Goal: Information Seeking & Learning: Learn about a topic

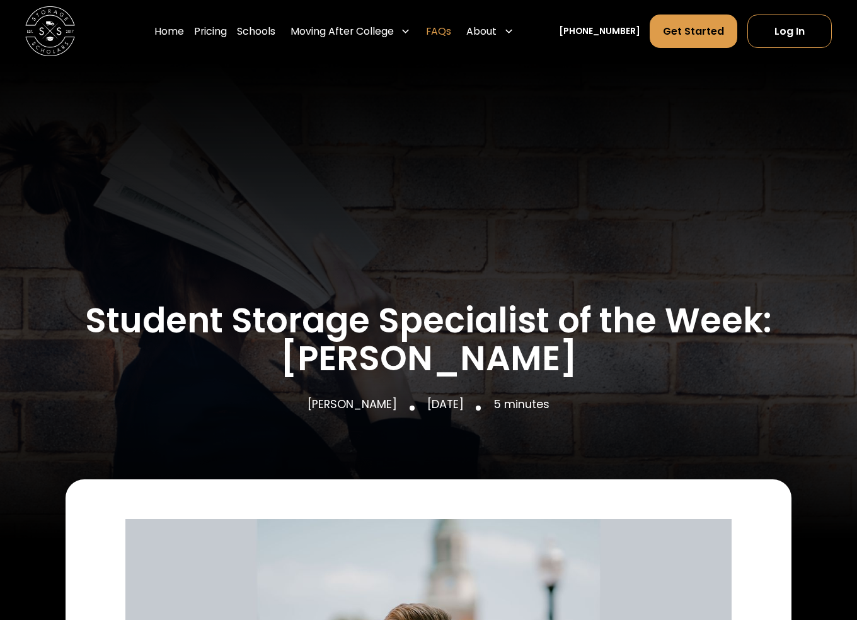
click at [451, 33] on link "FAQs" at bounding box center [438, 31] width 25 height 35
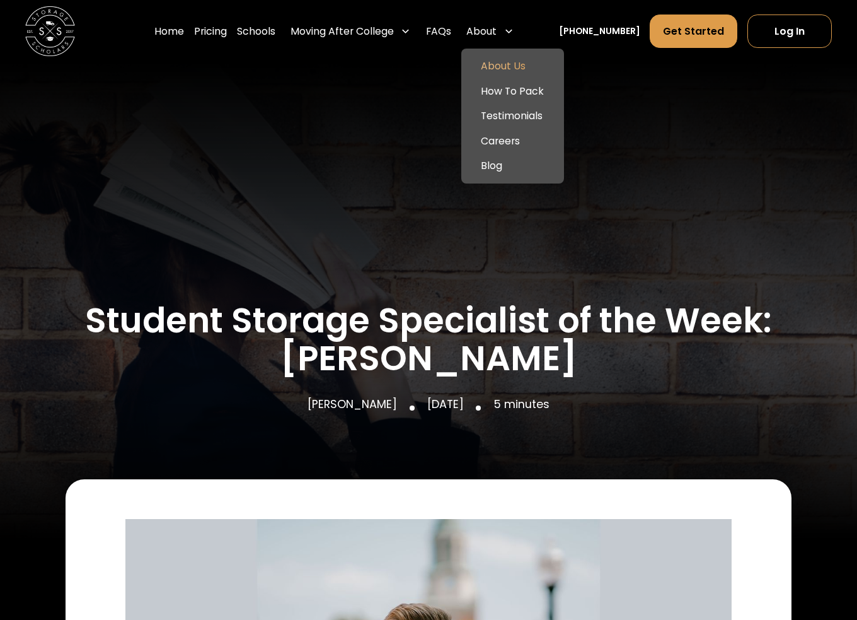
click at [523, 69] on link "About Us" at bounding box center [513, 66] width 93 height 25
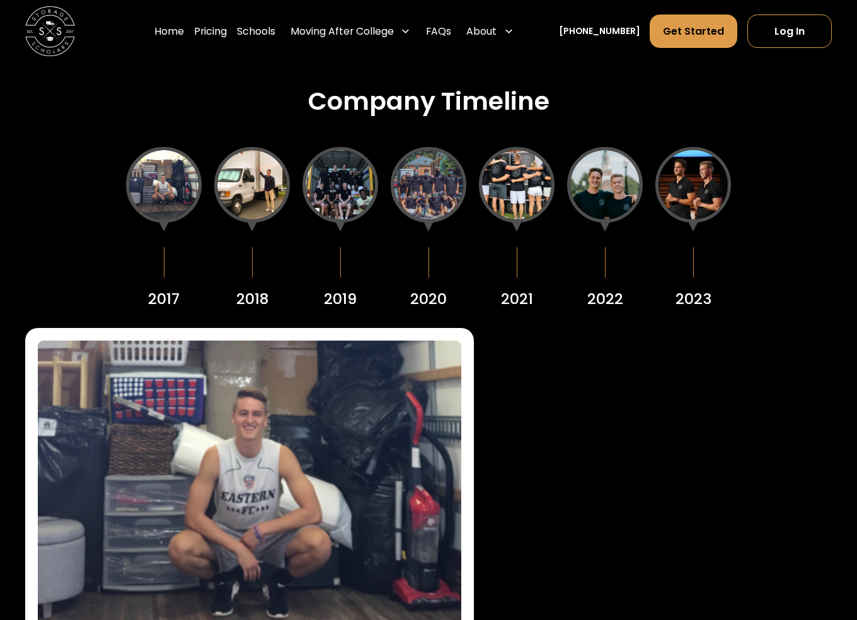
scroll to position [1639, 0]
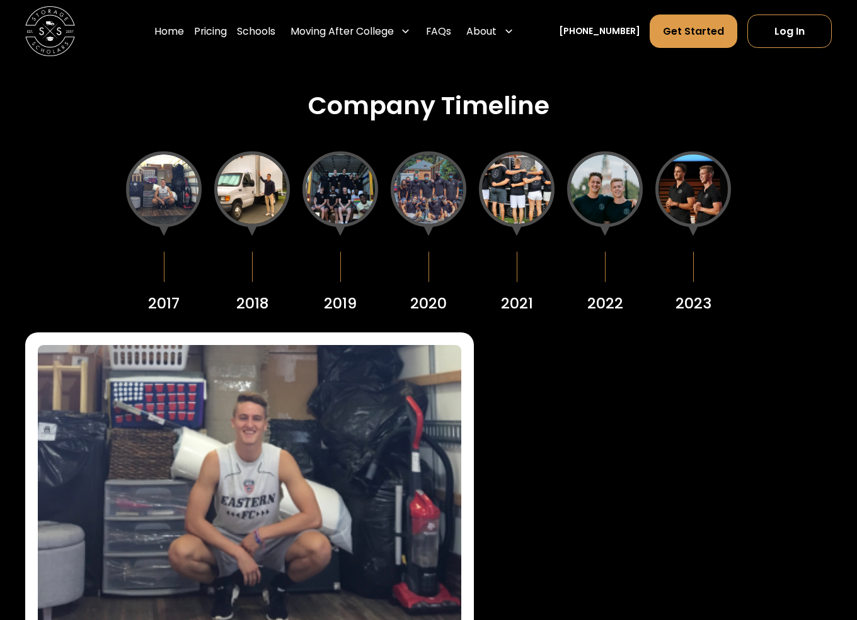
click at [252, 209] on div at bounding box center [252, 189] width 76 height 76
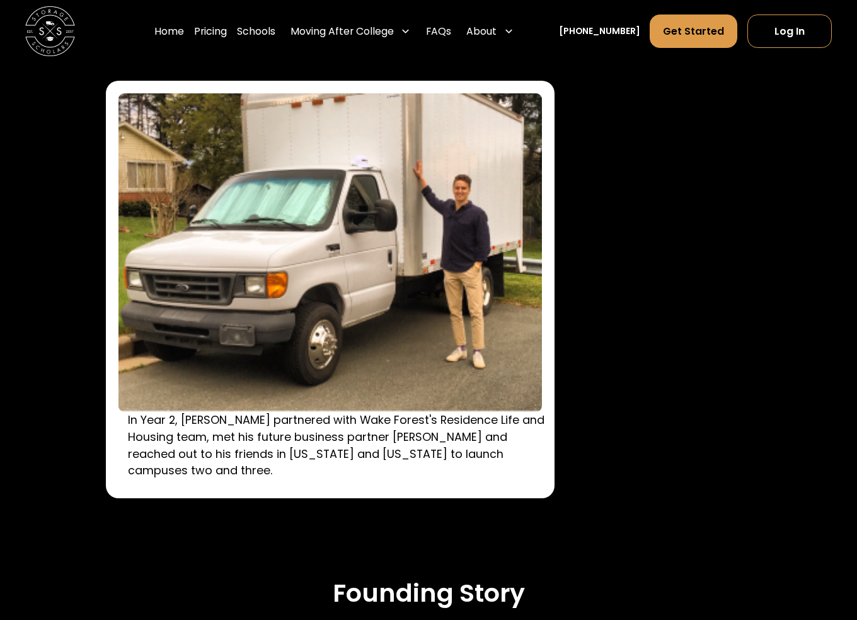
scroll to position [1702, 0]
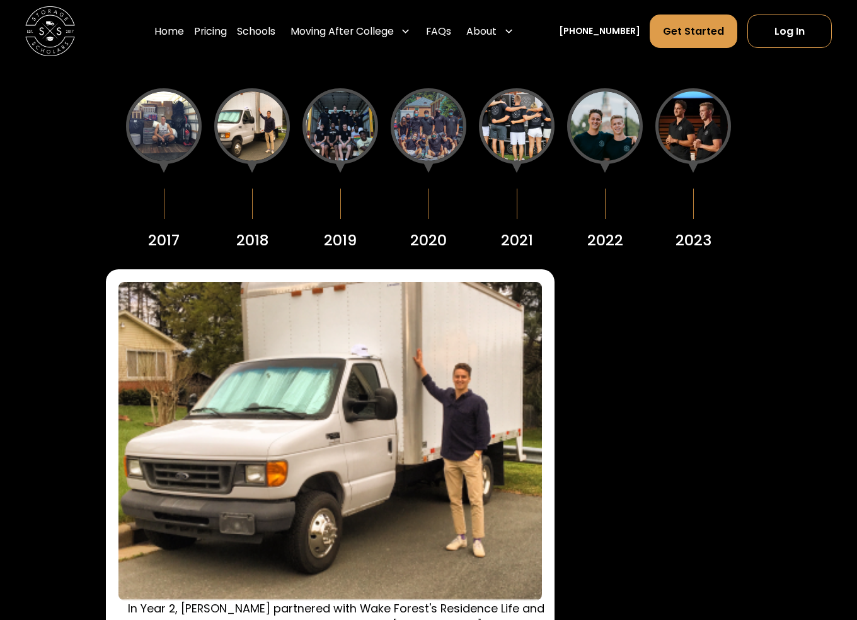
click at [343, 124] on div at bounding box center [341, 126] width 76 height 76
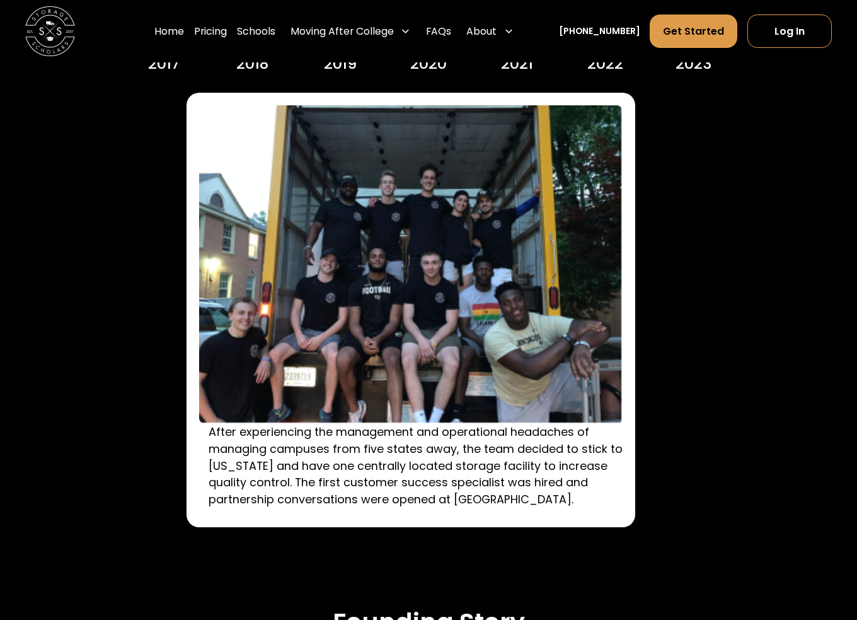
scroll to position [1639, 0]
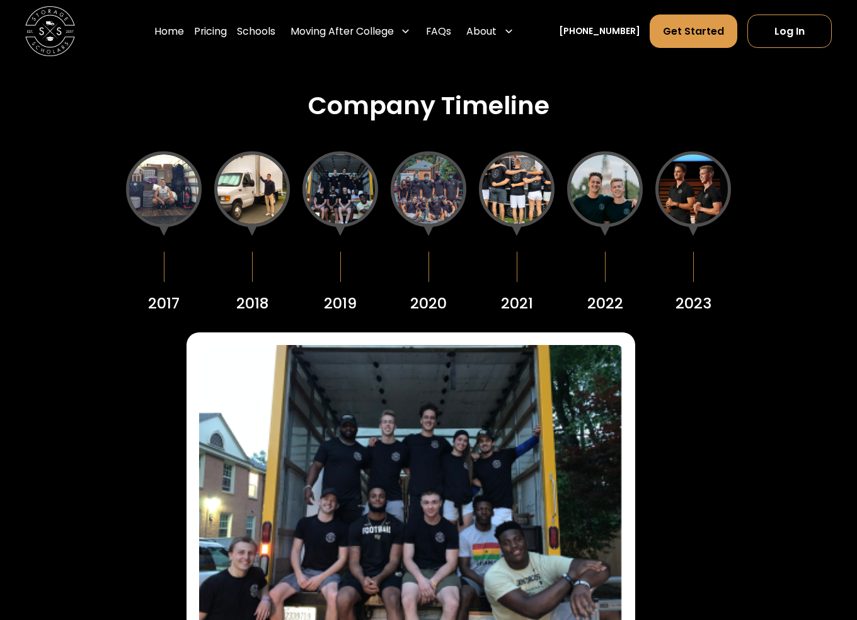
click at [408, 194] on div at bounding box center [429, 189] width 76 height 76
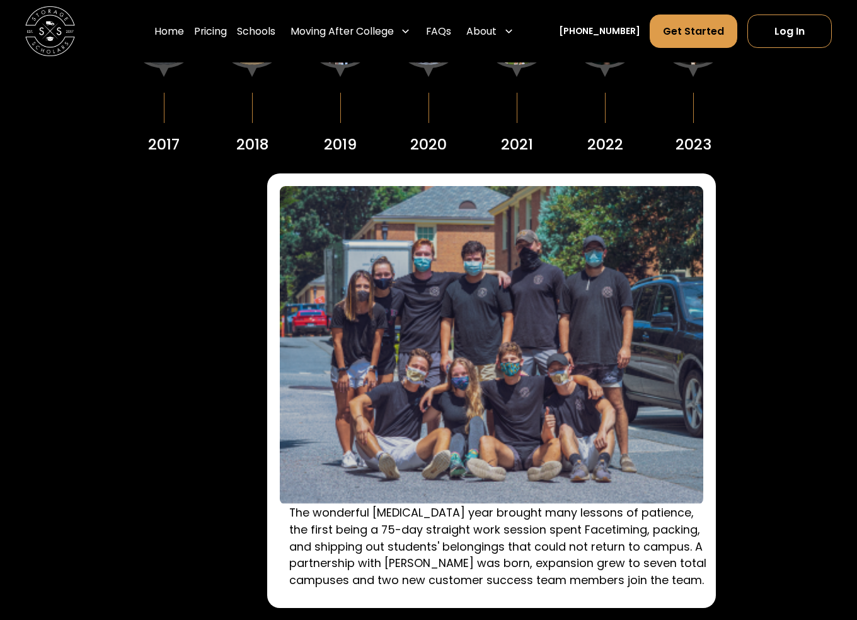
scroll to position [1702, 0]
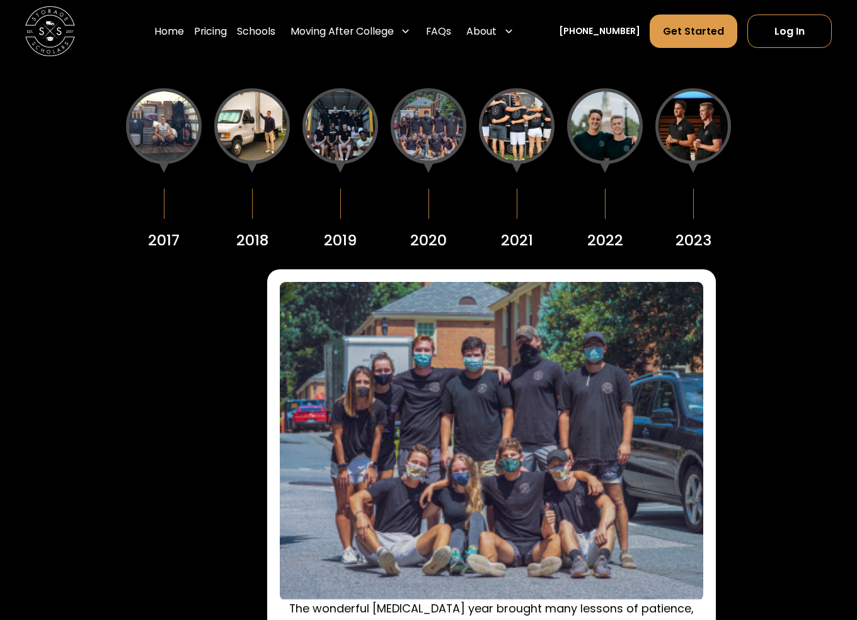
click at [539, 150] on div at bounding box center [517, 126] width 76 height 76
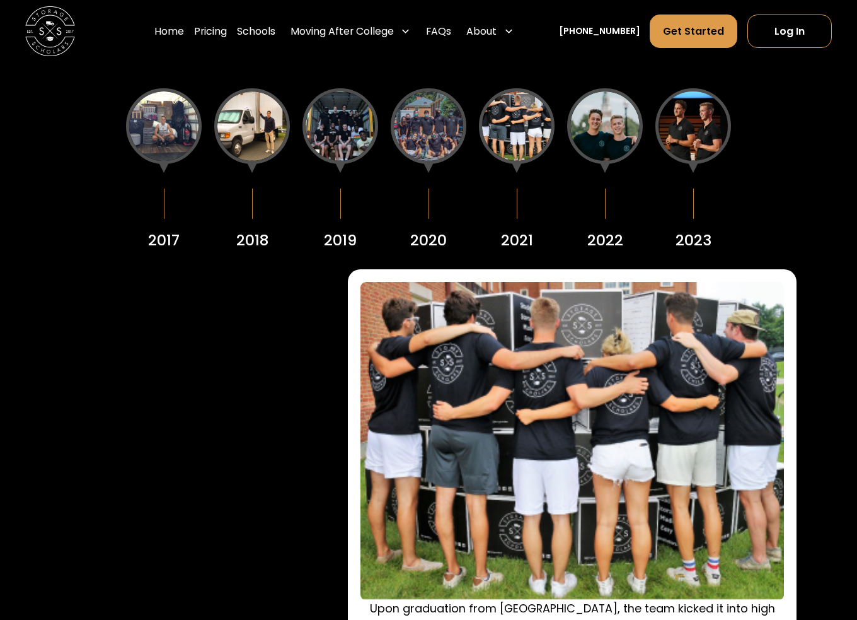
click at [608, 123] on div at bounding box center [605, 126] width 76 height 76
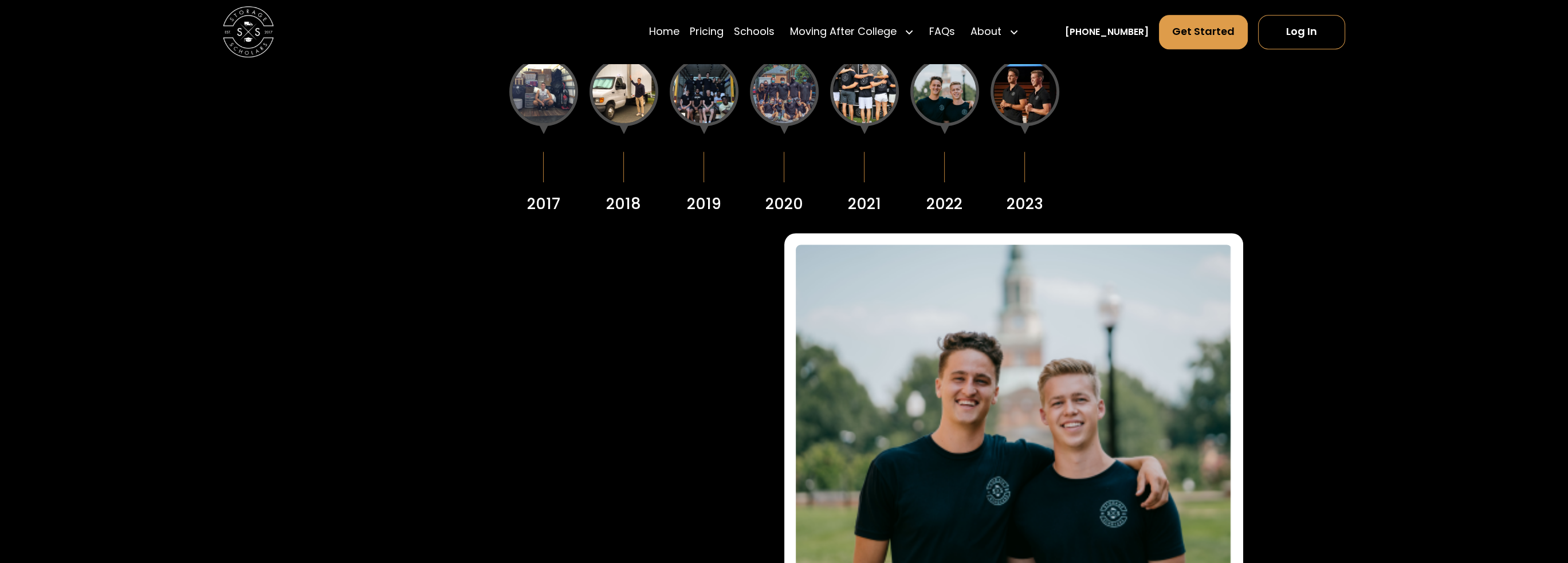
scroll to position [1660, 0]
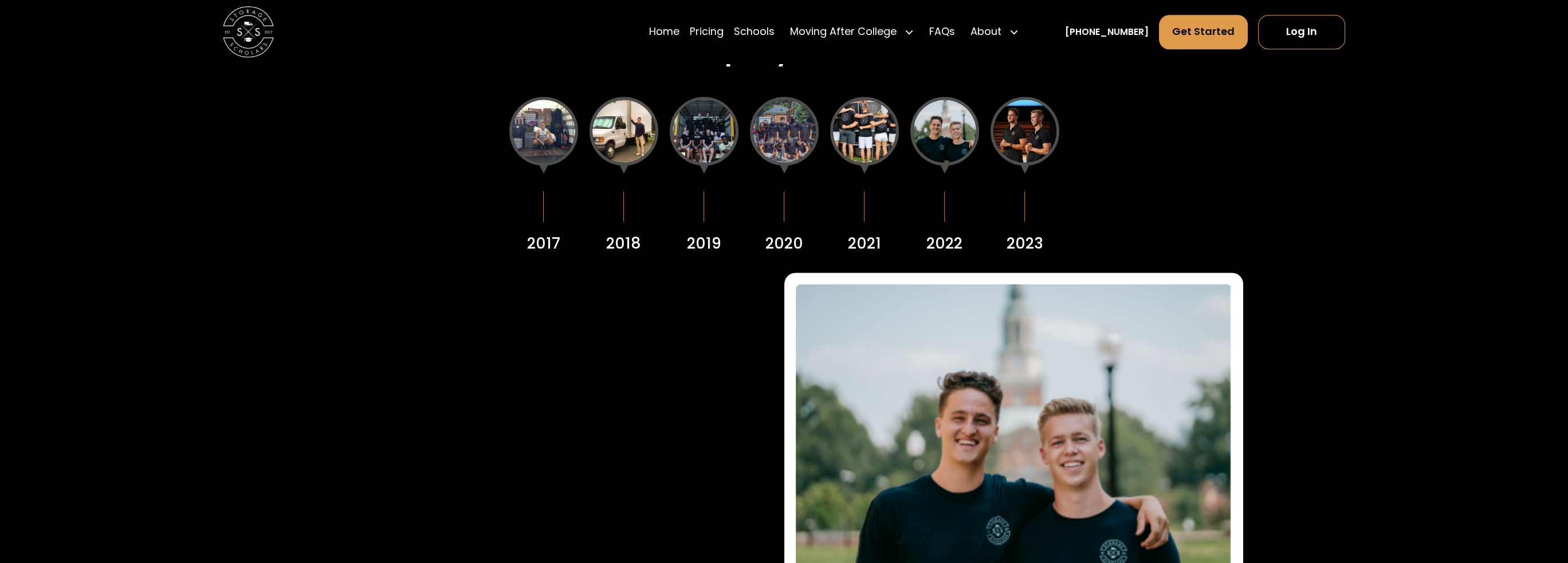
click at [779, 151] on div at bounding box center [1025, 132] width 69 height 69
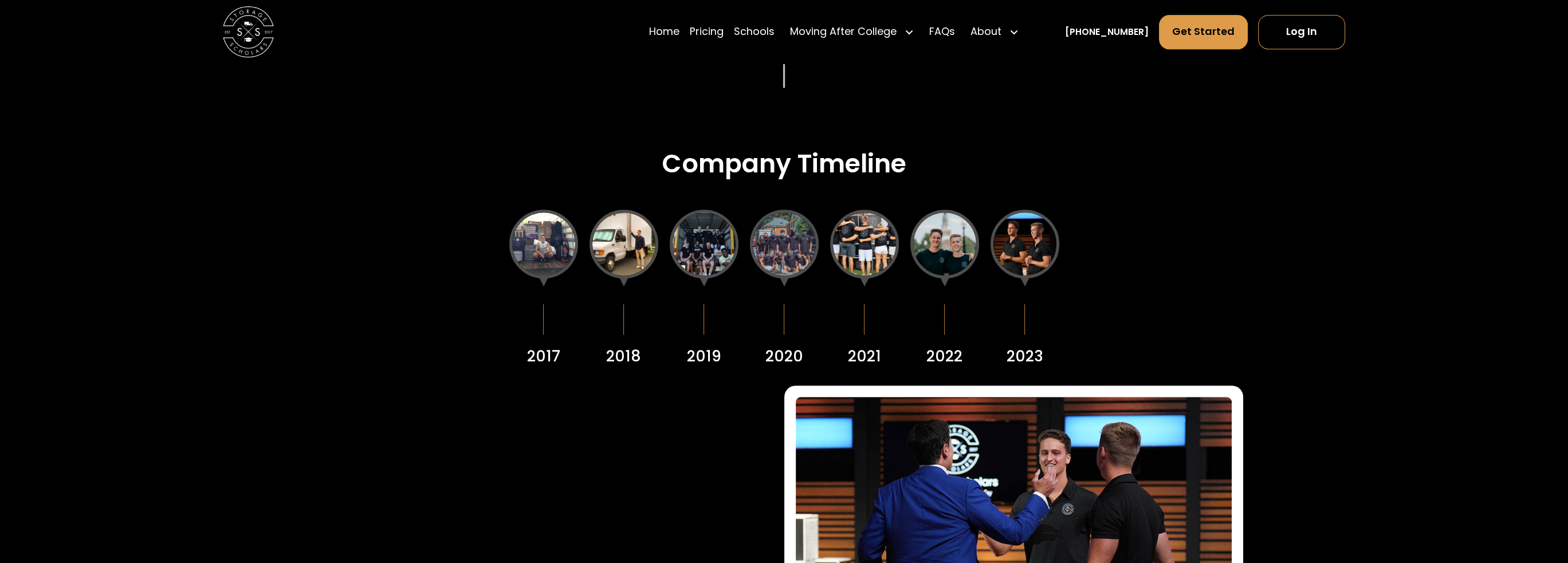
scroll to position [1374, 0]
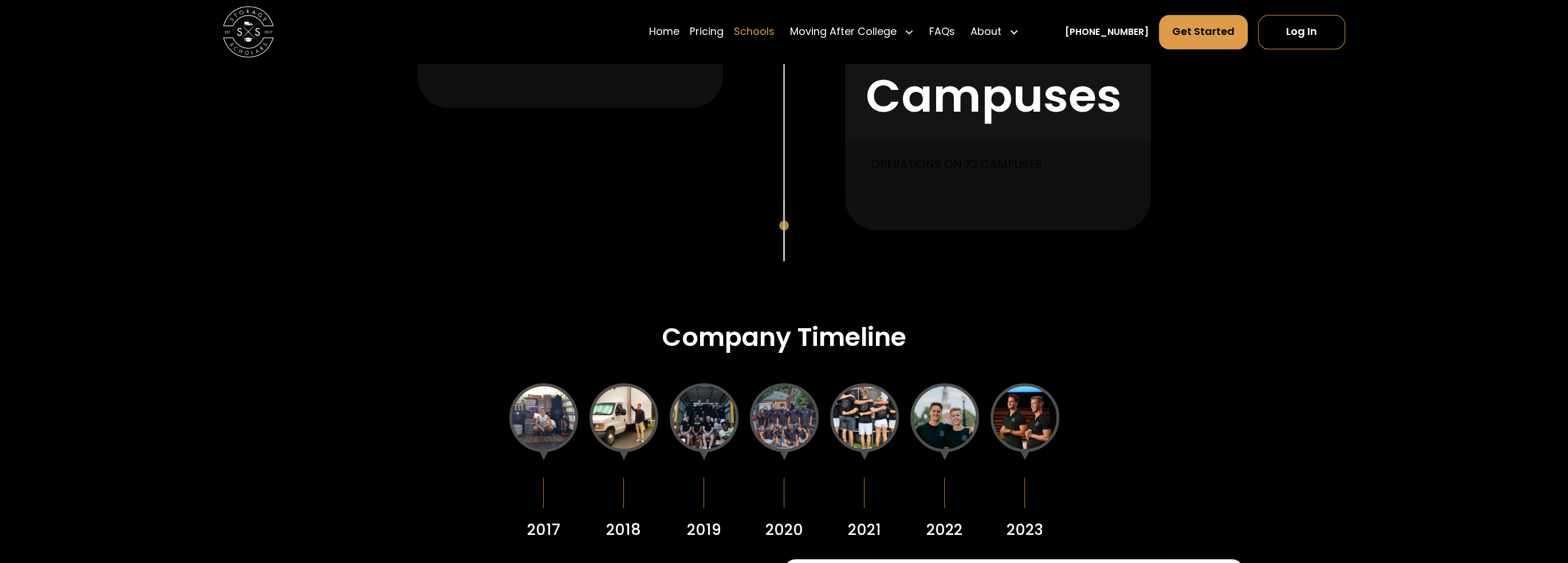
click at [774, 30] on link "Schools" at bounding box center [754, 31] width 41 height 35
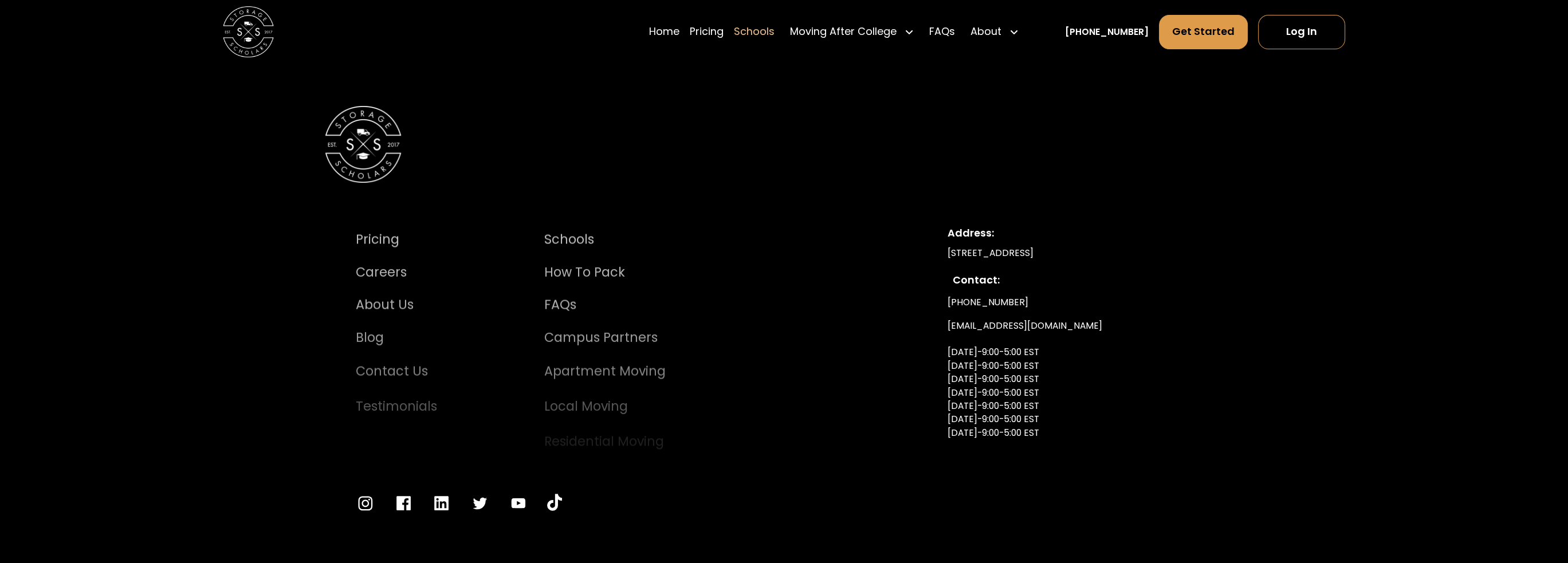
scroll to position [8333, 0]
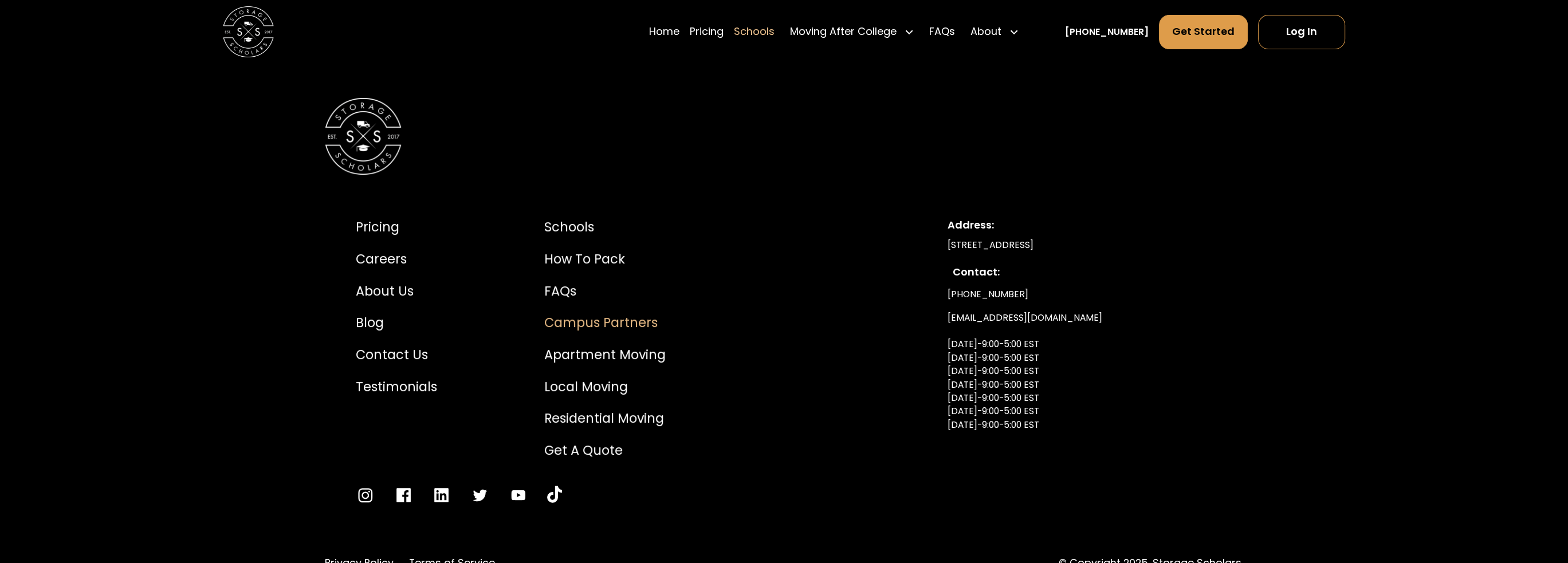
click at [635, 332] on div "Campus Partners" at bounding box center [605, 322] width 122 height 19
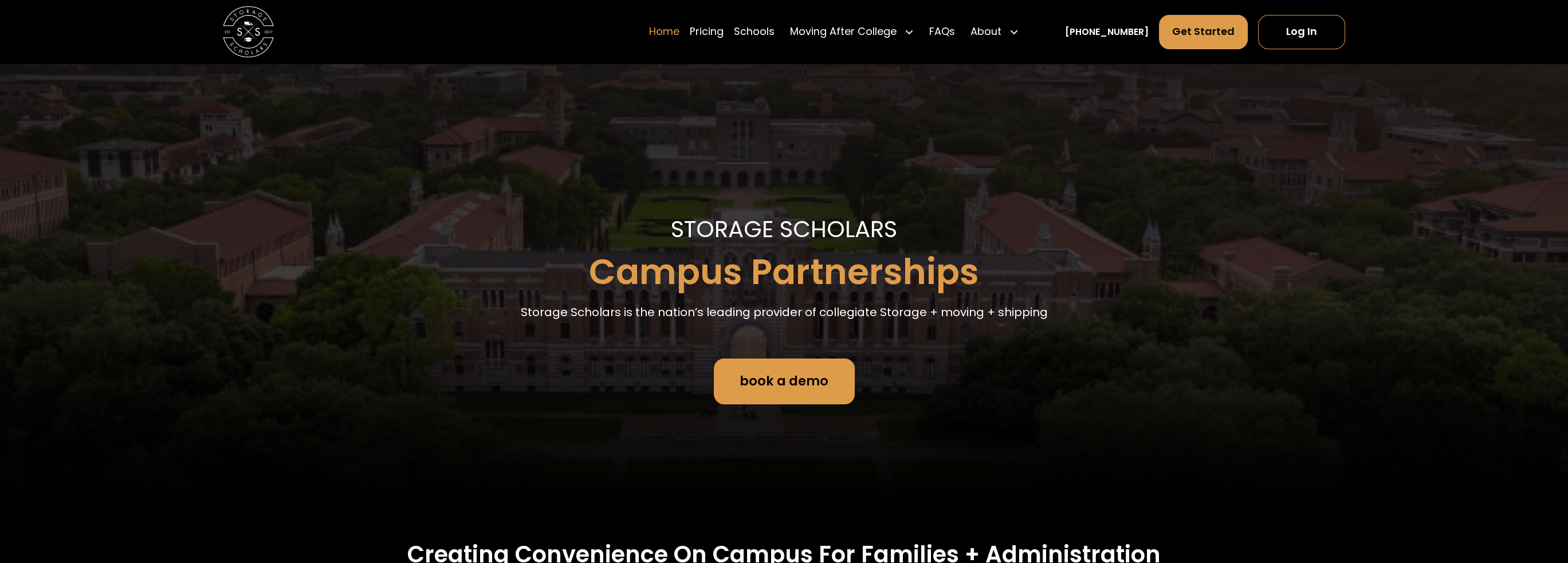
click at [680, 34] on link "Home" at bounding box center [663, 31] width 30 height 35
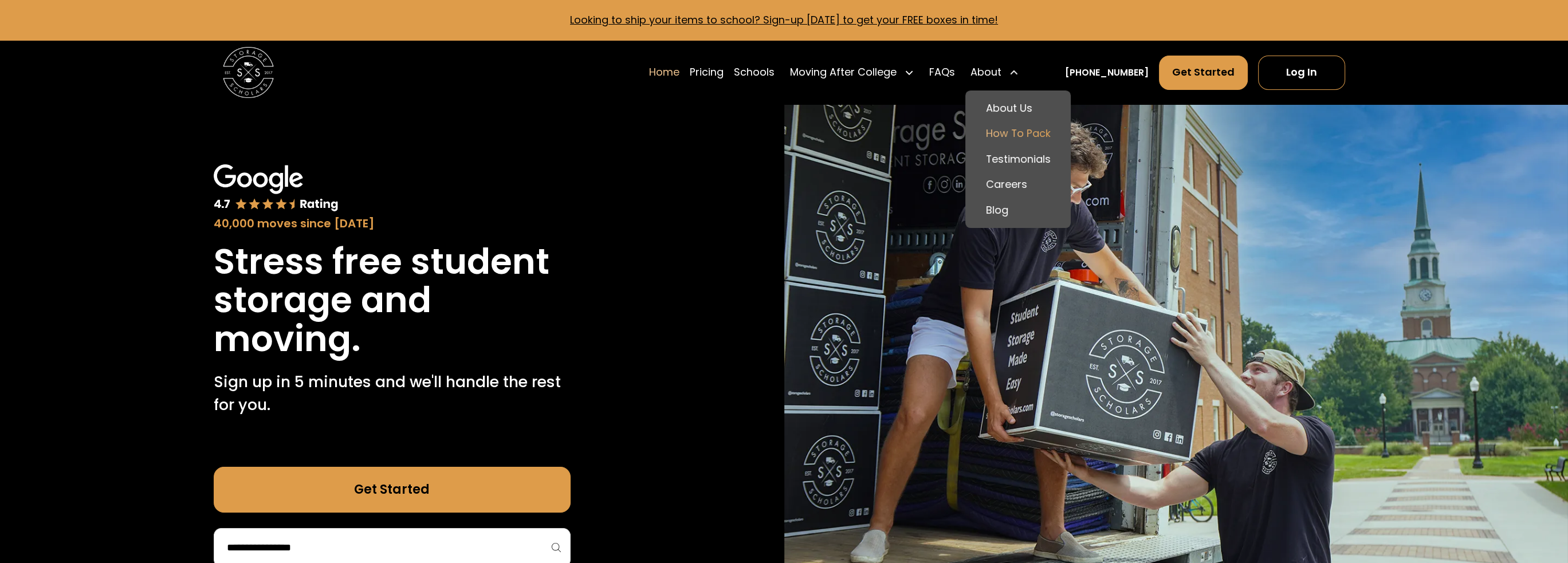
click at [1028, 137] on link "How To Pack" at bounding box center [1017, 133] width 95 height 25
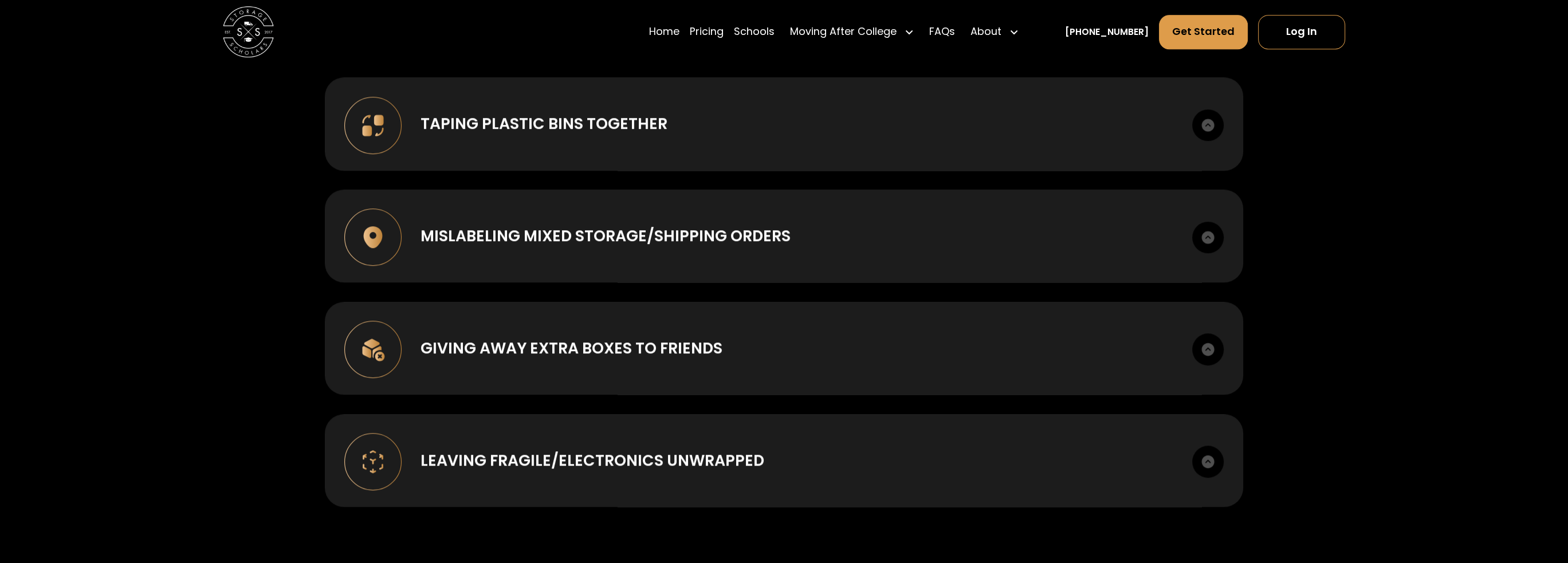
scroll to position [1546, 0]
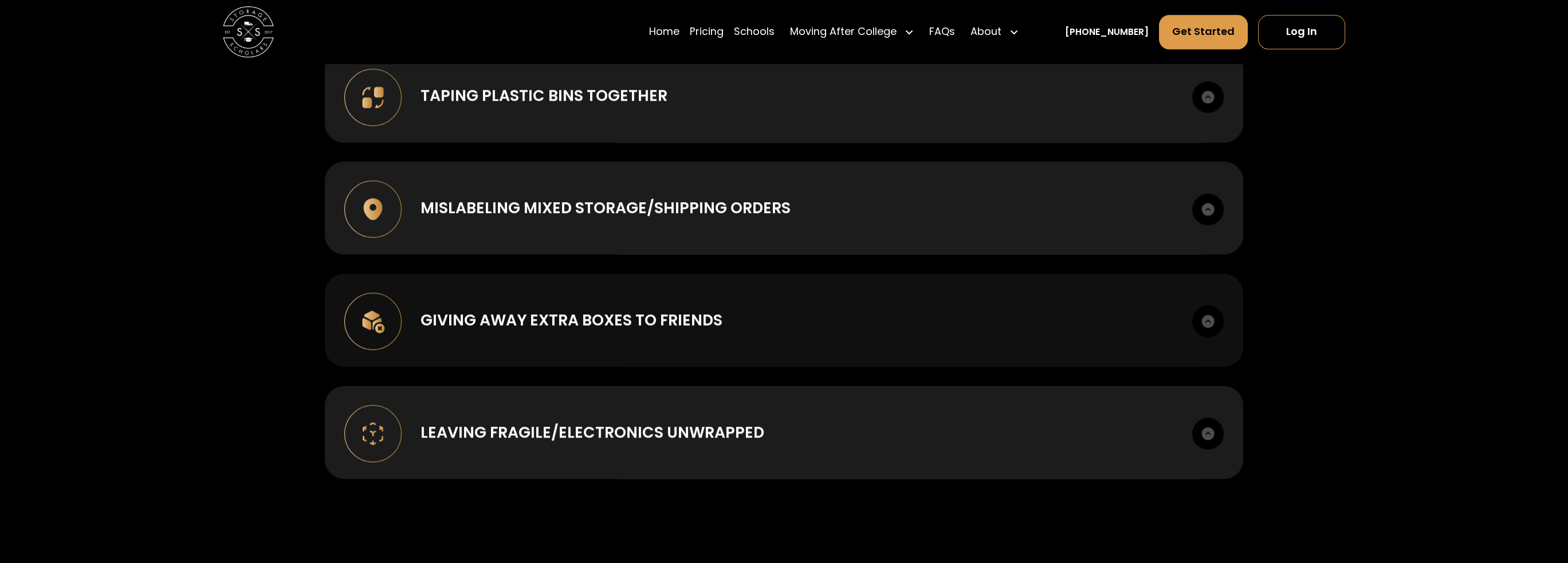
click at [1200, 320] on img at bounding box center [1207, 321] width 32 height 32
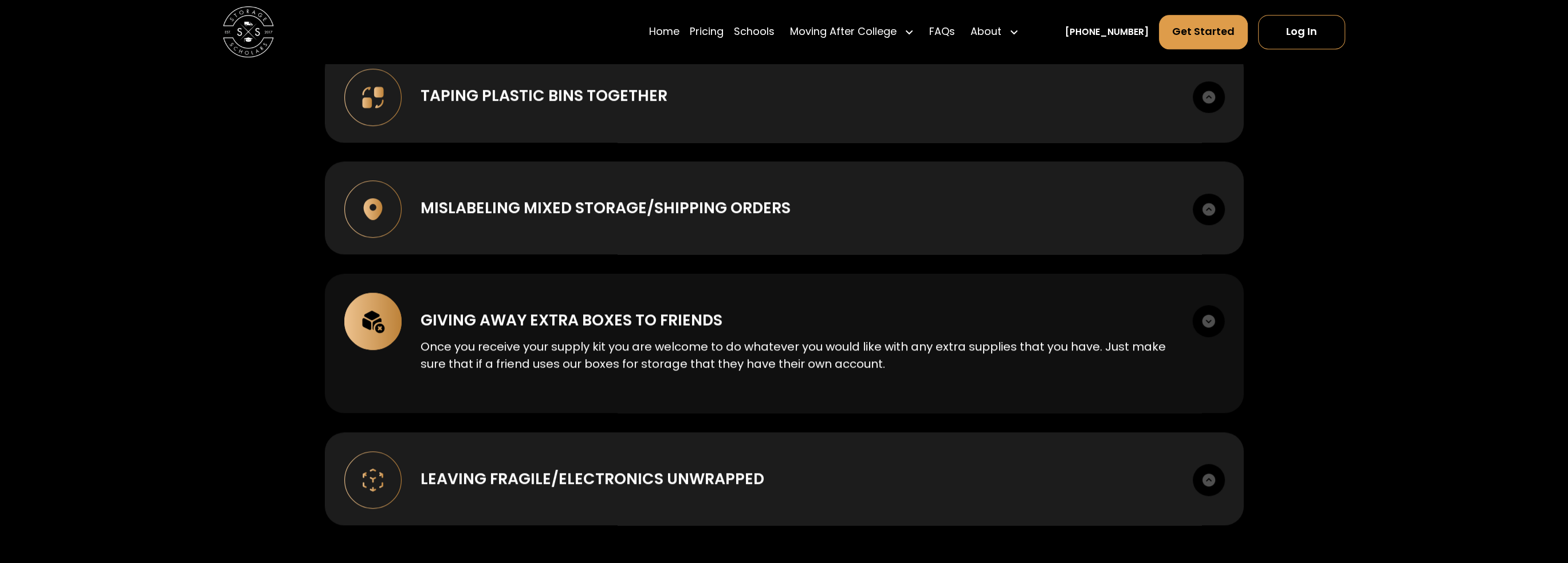
click at [1200, 320] on img at bounding box center [1208, 321] width 32 height 32
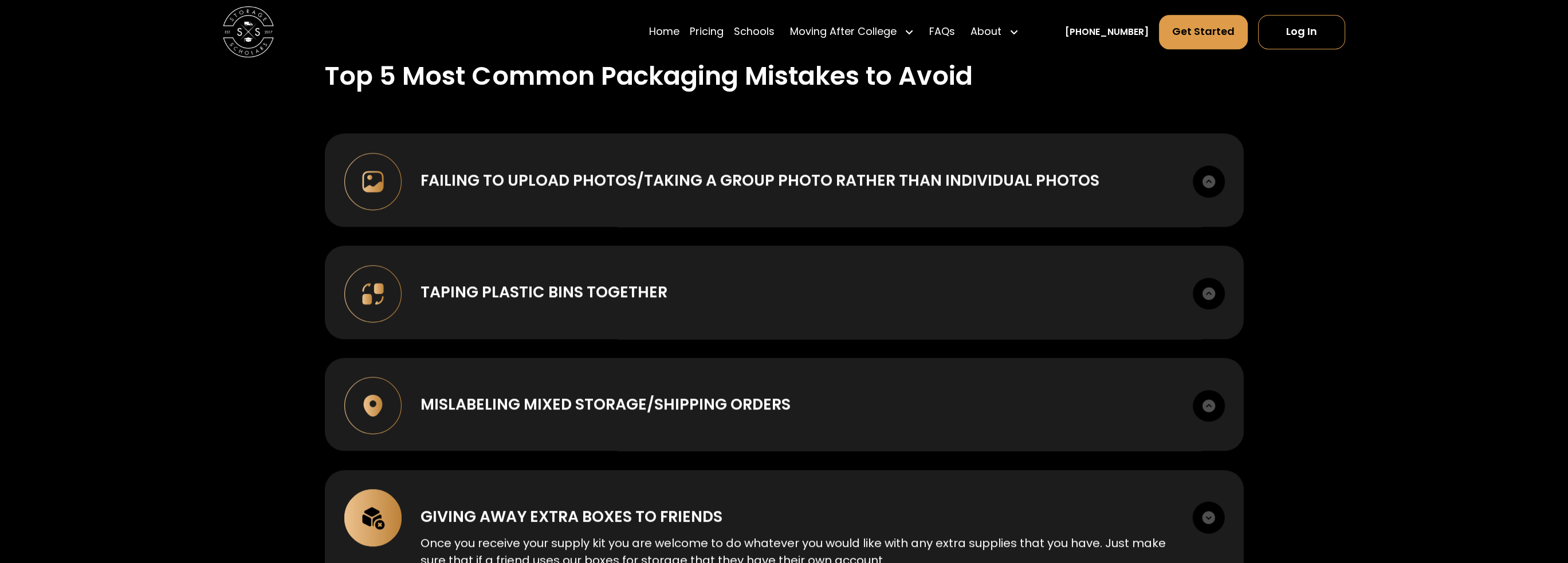
scroll to position [1317, 0]
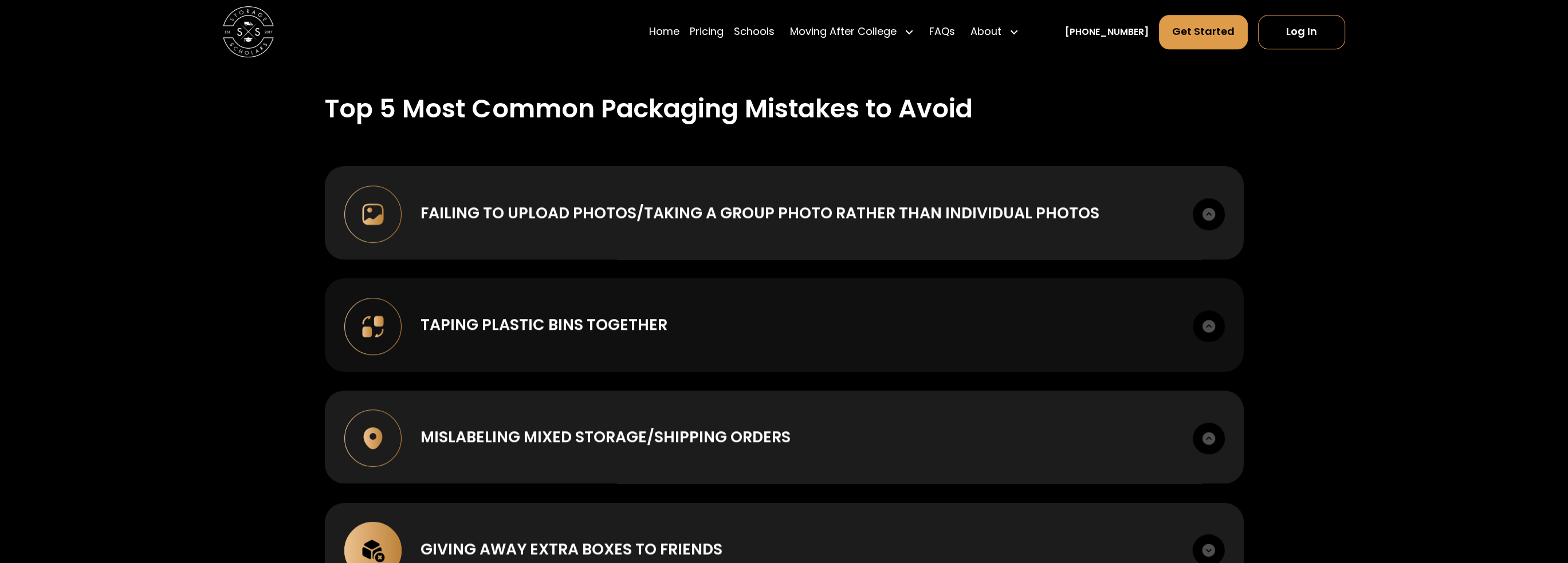
click at [1212, 331] on img at bounding box center [1208, 326] width 32 height 32
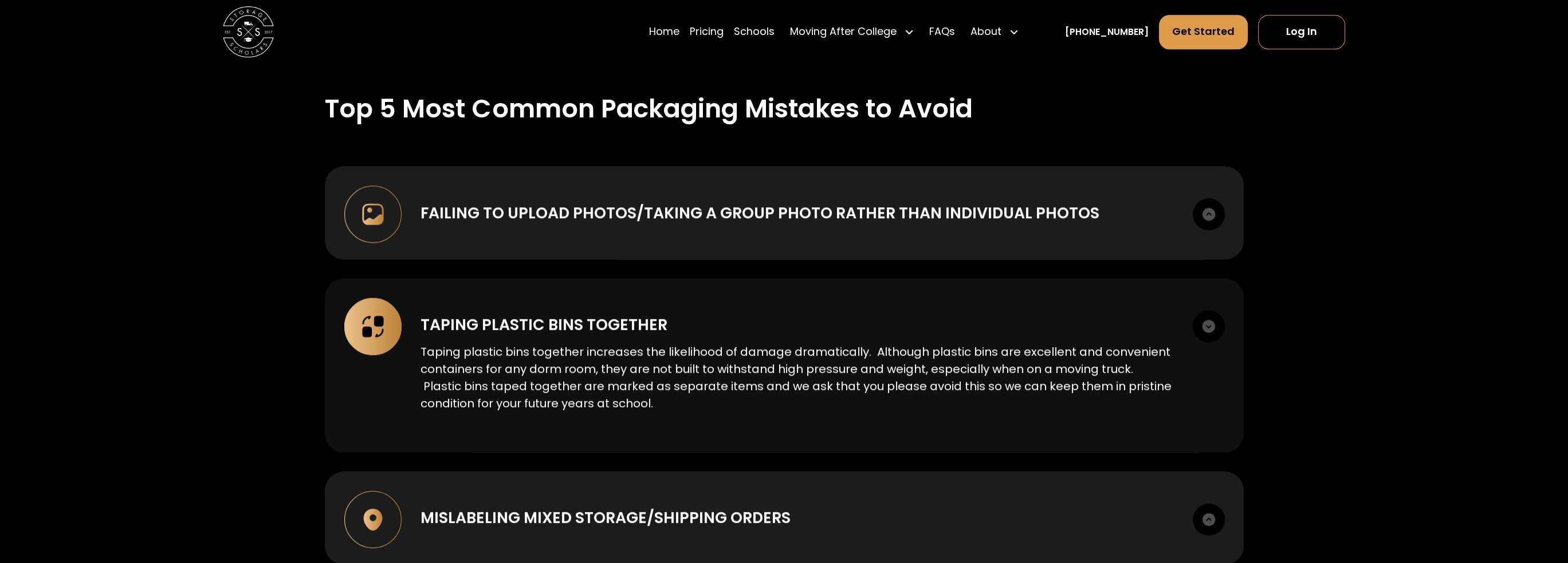
click at [1212, 331] on img at bounding box center [1208, 326] width 32 height 32
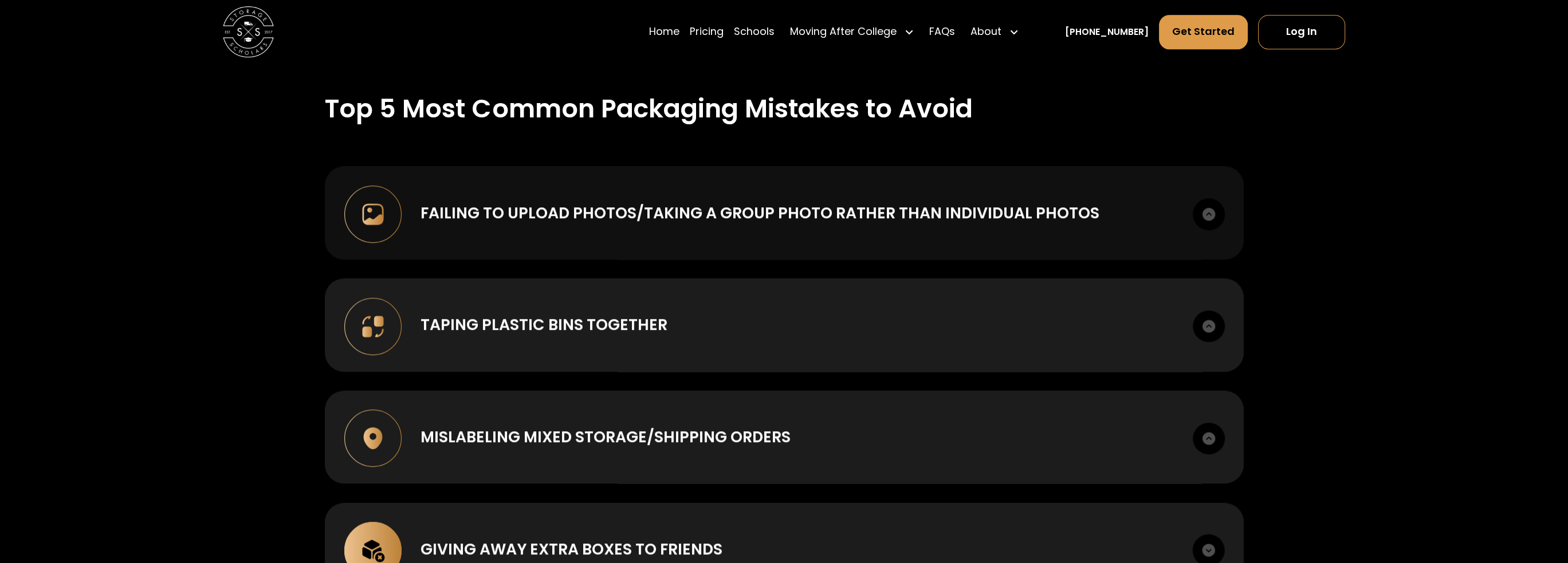
click at [1217, 219] on img at bounding box center [1208, 213] width 32 height 32
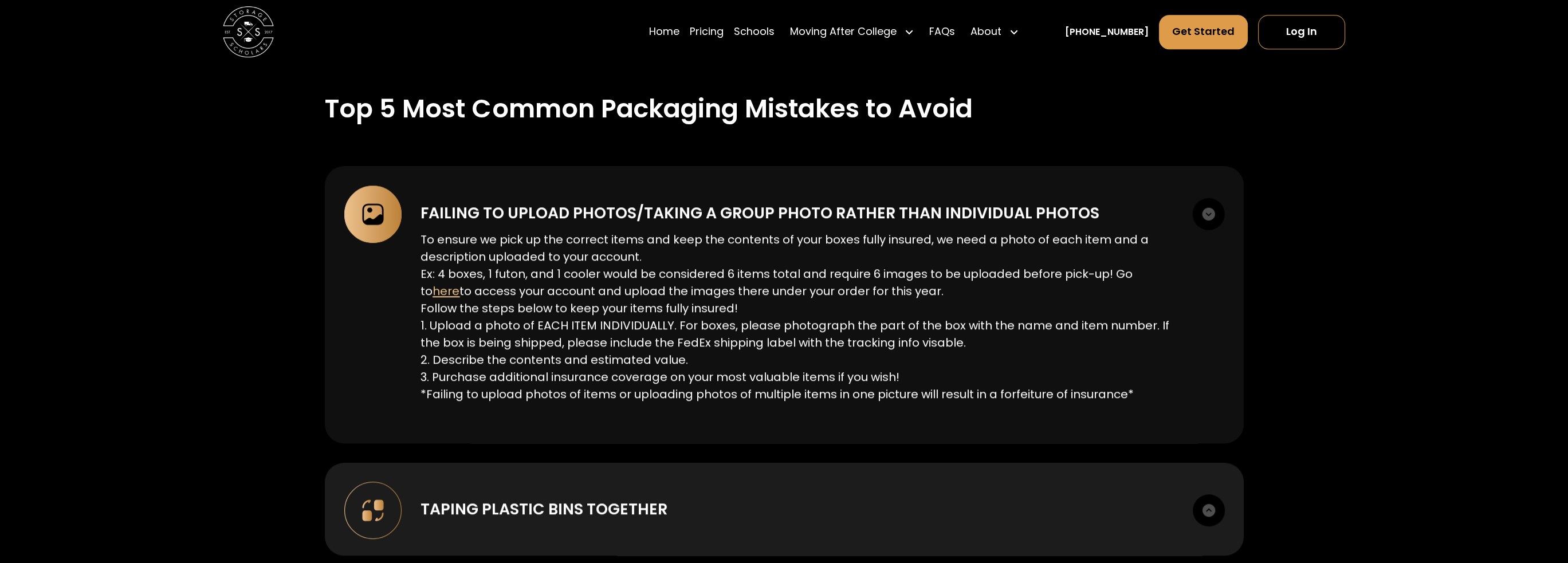
click at [1217, 219] on img at bounding box center [1208, 213] width 32 height 32
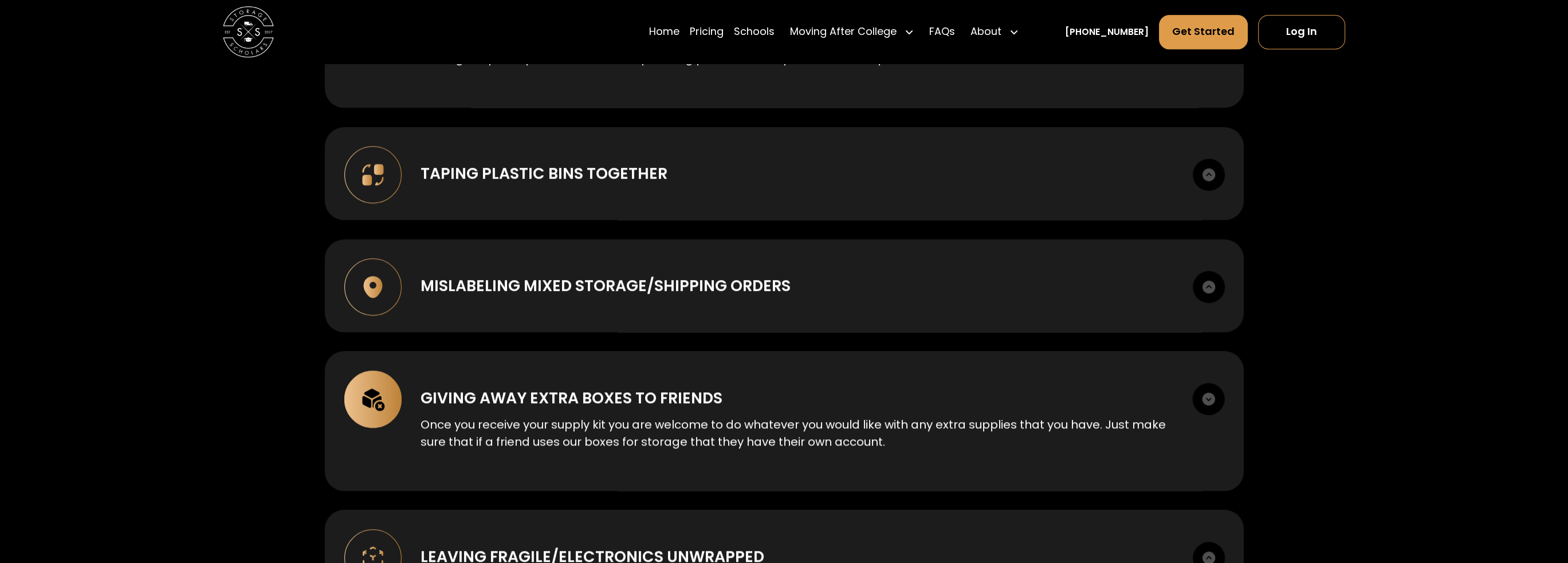
scroll to position [1660, 0]
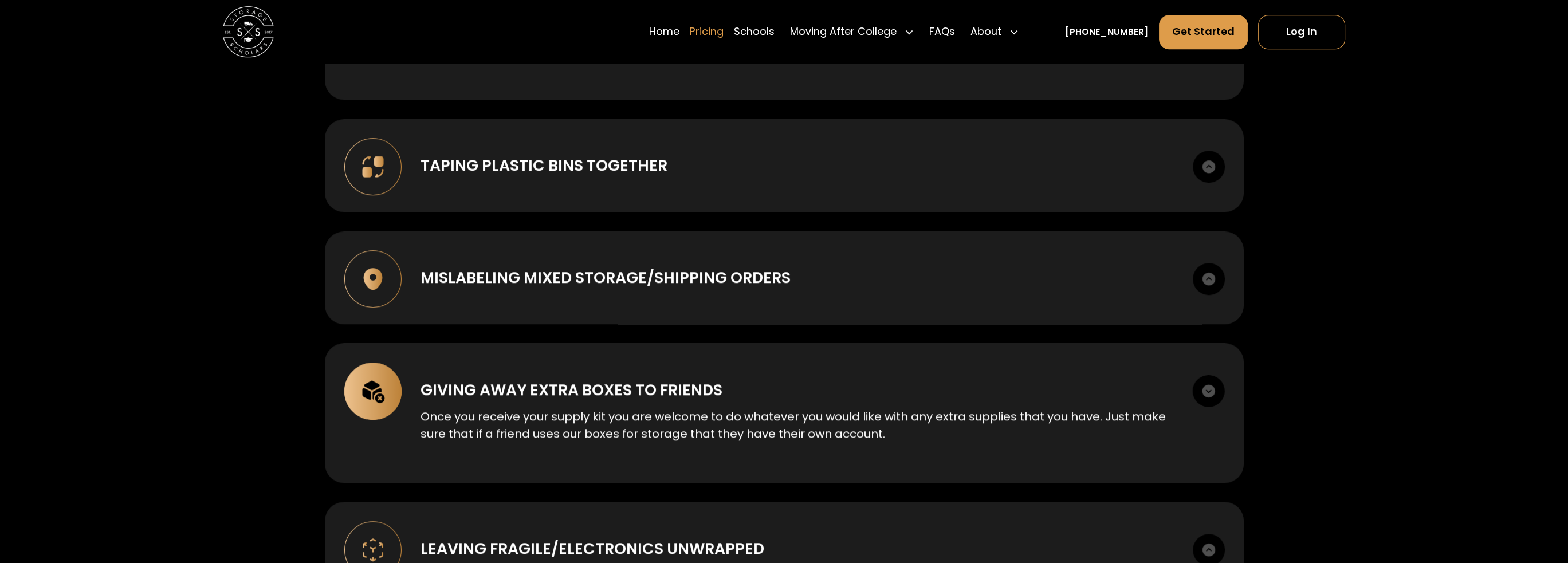
click at [723, 27] on link "Pricing" at bounding box center [706, 31] width 34 height 35
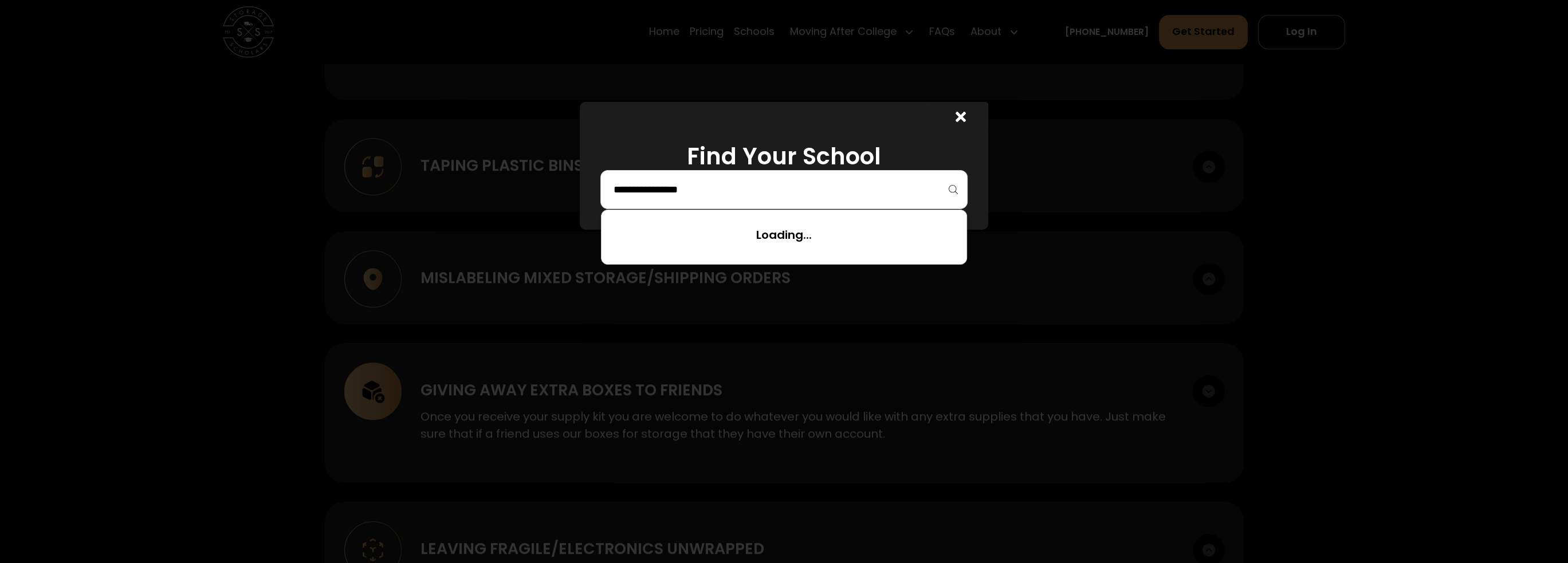
click at [888, 193] on input "search" at bounding box center [784, 189] width 343 height 19
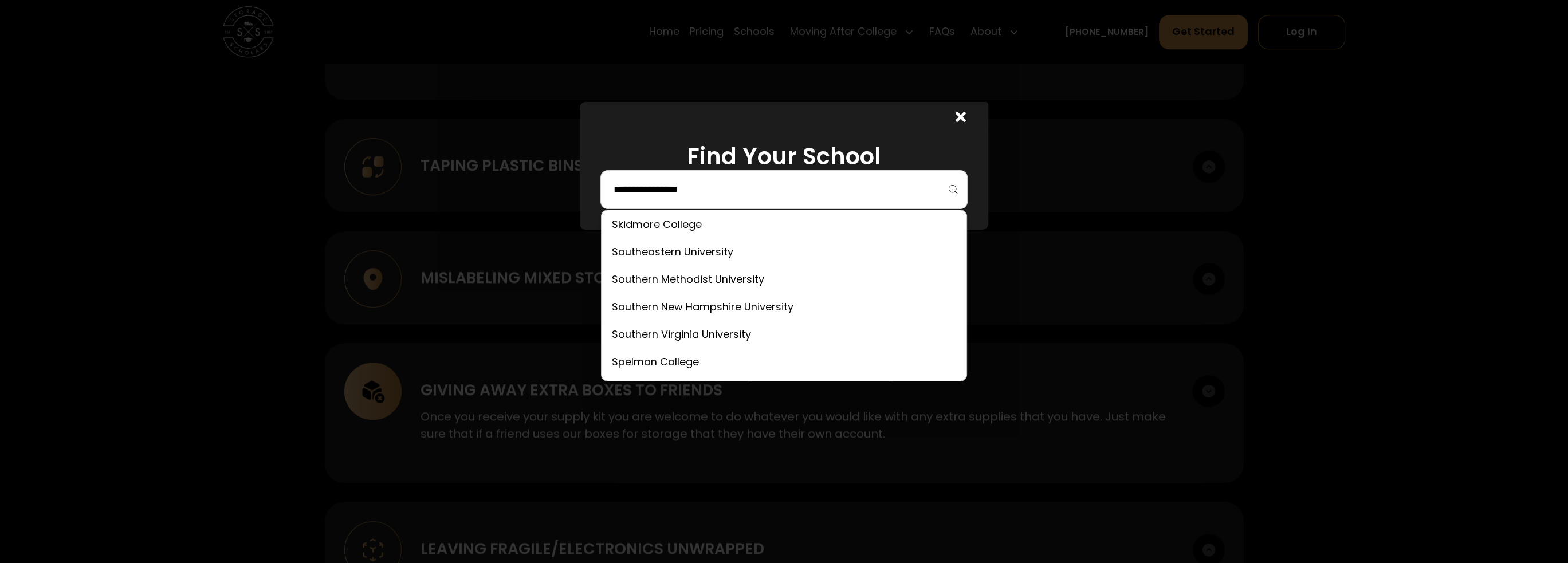
scroll to position [4064, 0]
click at [778, 317] on link at bounding box center [784, 313] width 356 height 25
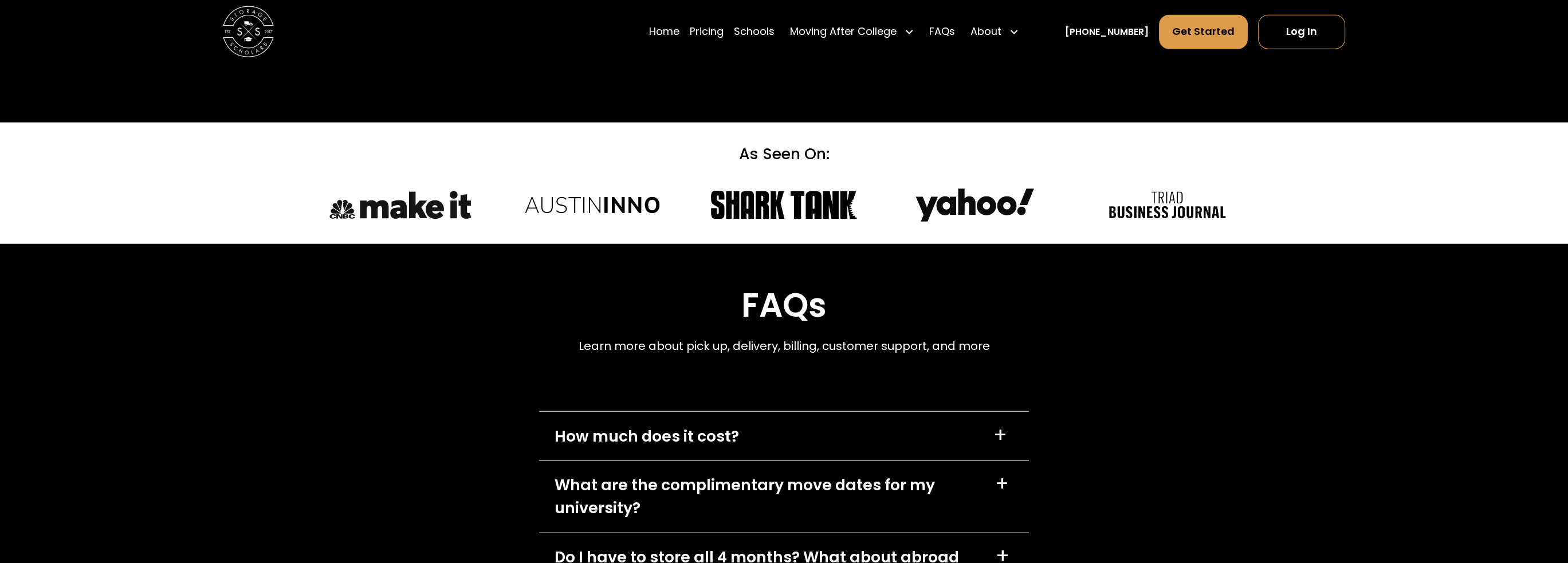
scroll to position [4976, 0]
click at [987, 411] on div "How much does it cost? +" at bounding box center [783, 436] width 489 height 49
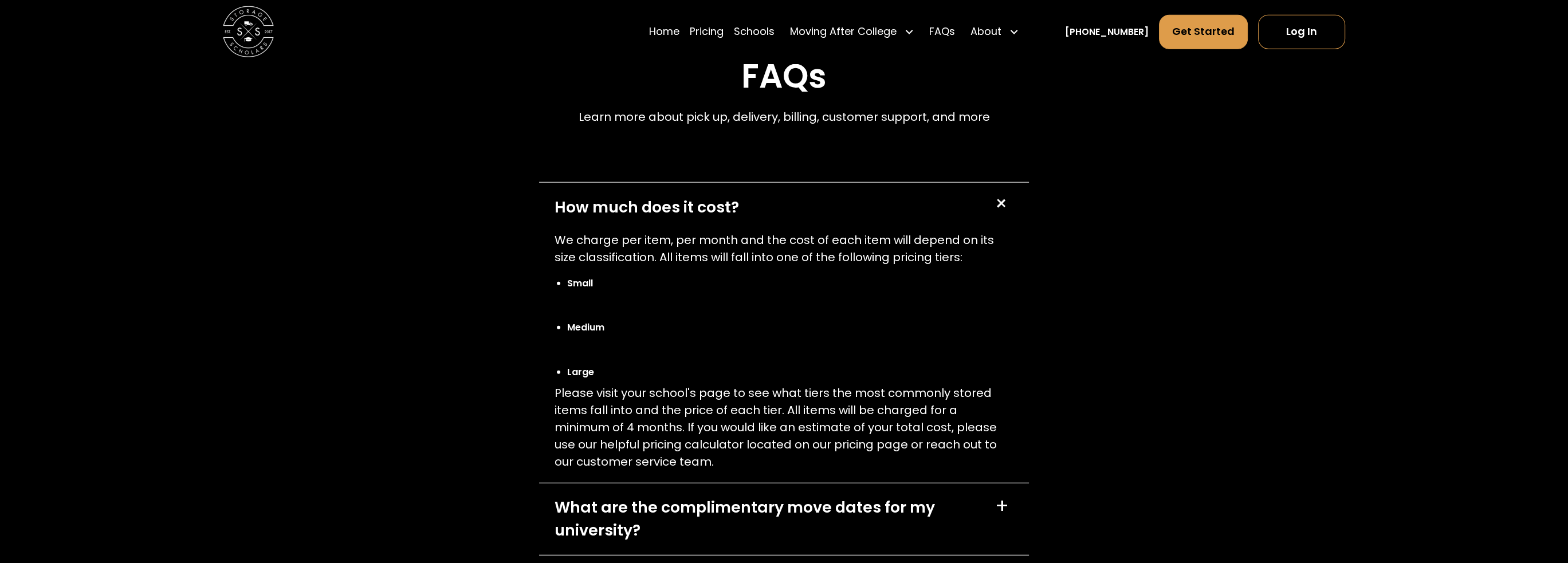
scroll to position [5262, 0]
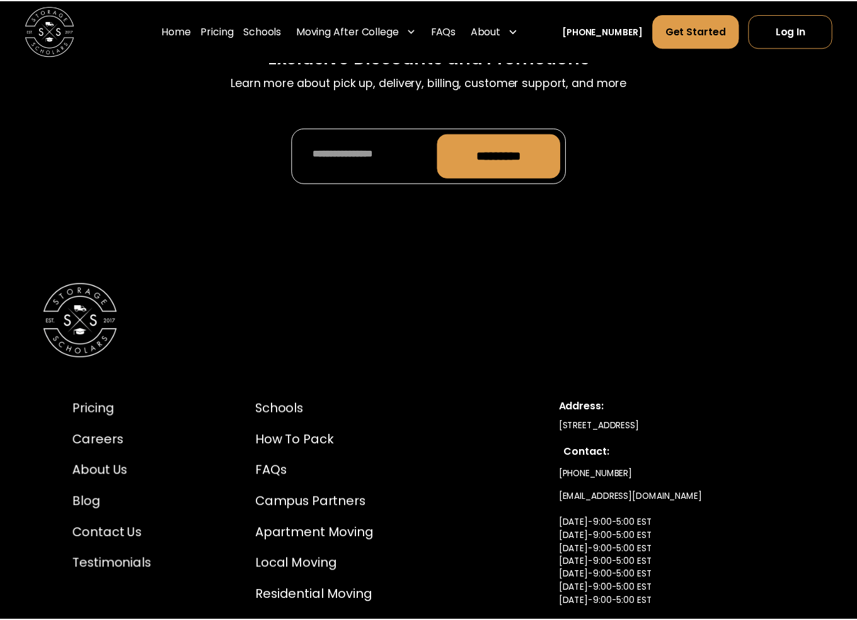
scroll to position [6065, 0]
